Goal: Book appointment/travel/reservation

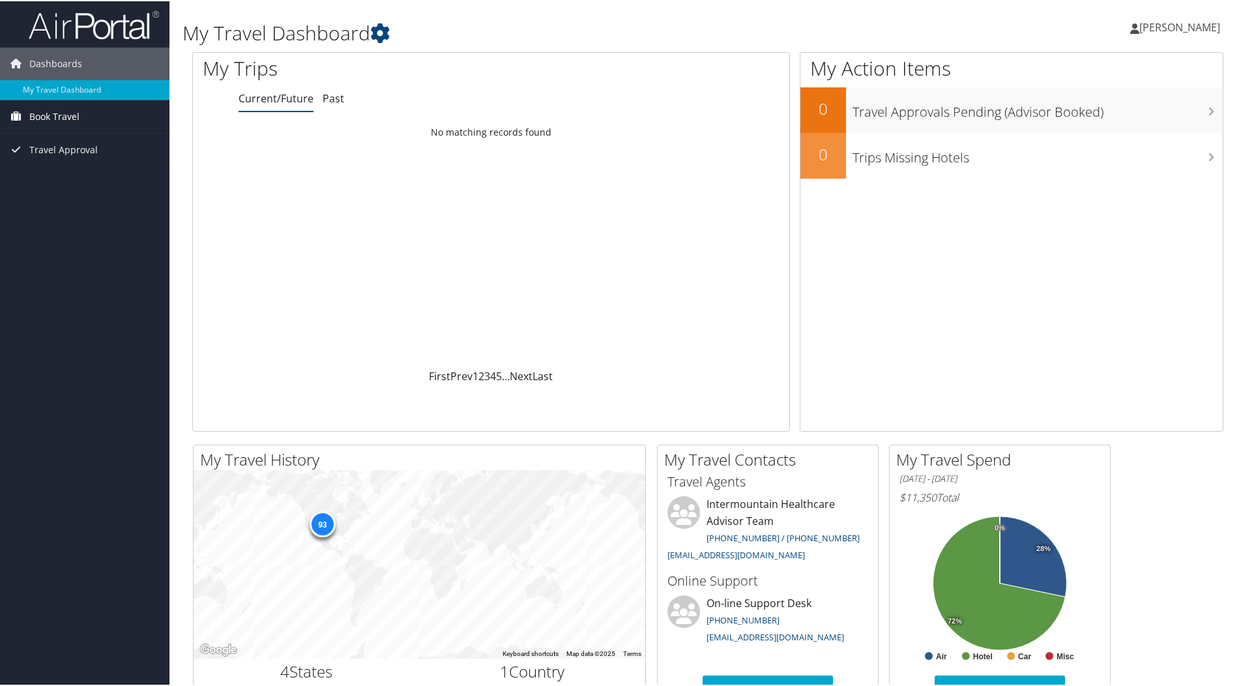
click at [56, 111] on span "Book Travel" at bounding box center [54, 115] width 50 height 33
click at [63, 156] on link "Book/Manage Online Trips" at bounding box center [84, 161] width 169 height 20
